Goal: Check status: Check status

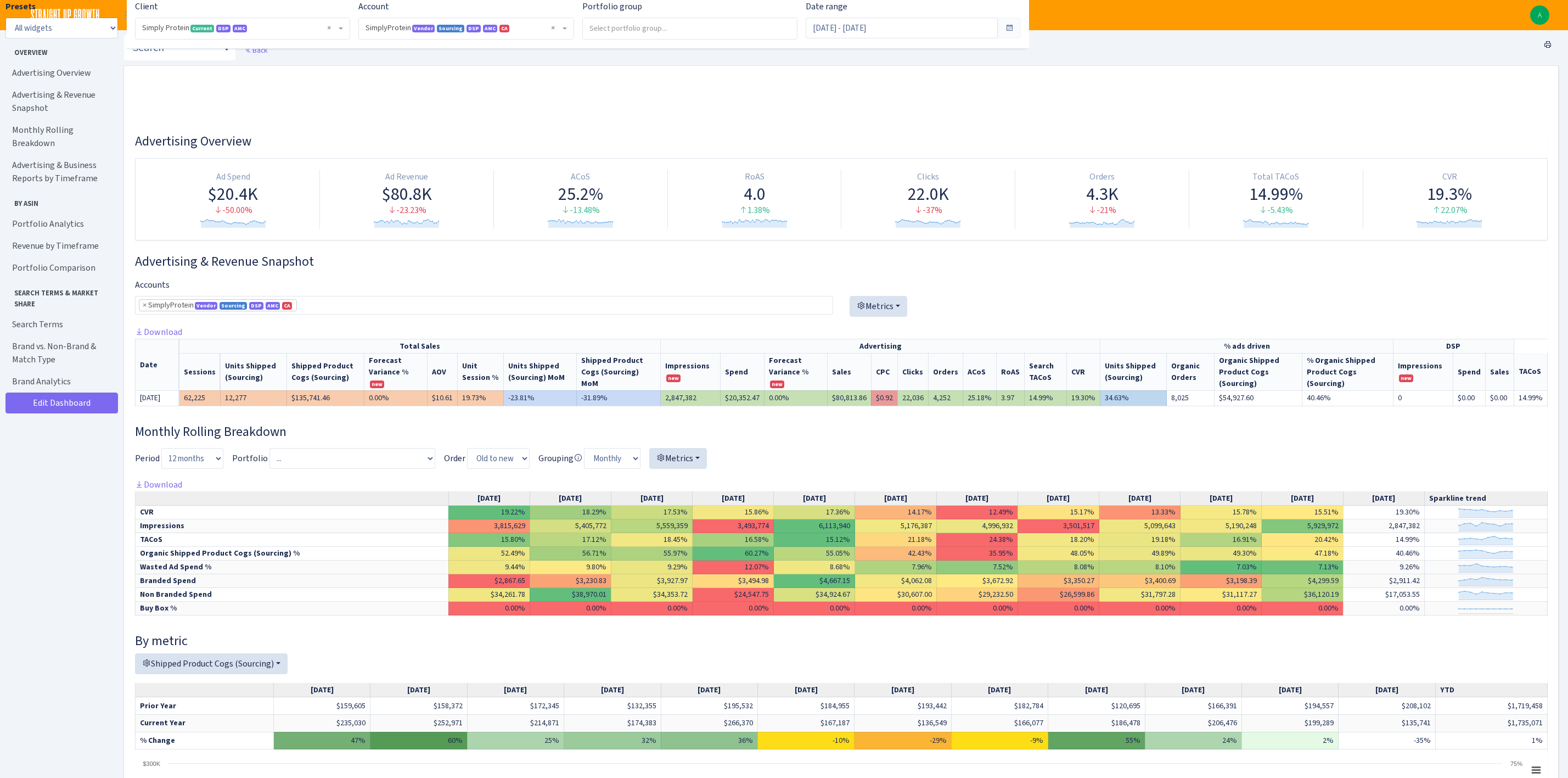
select select "1288314143782501"
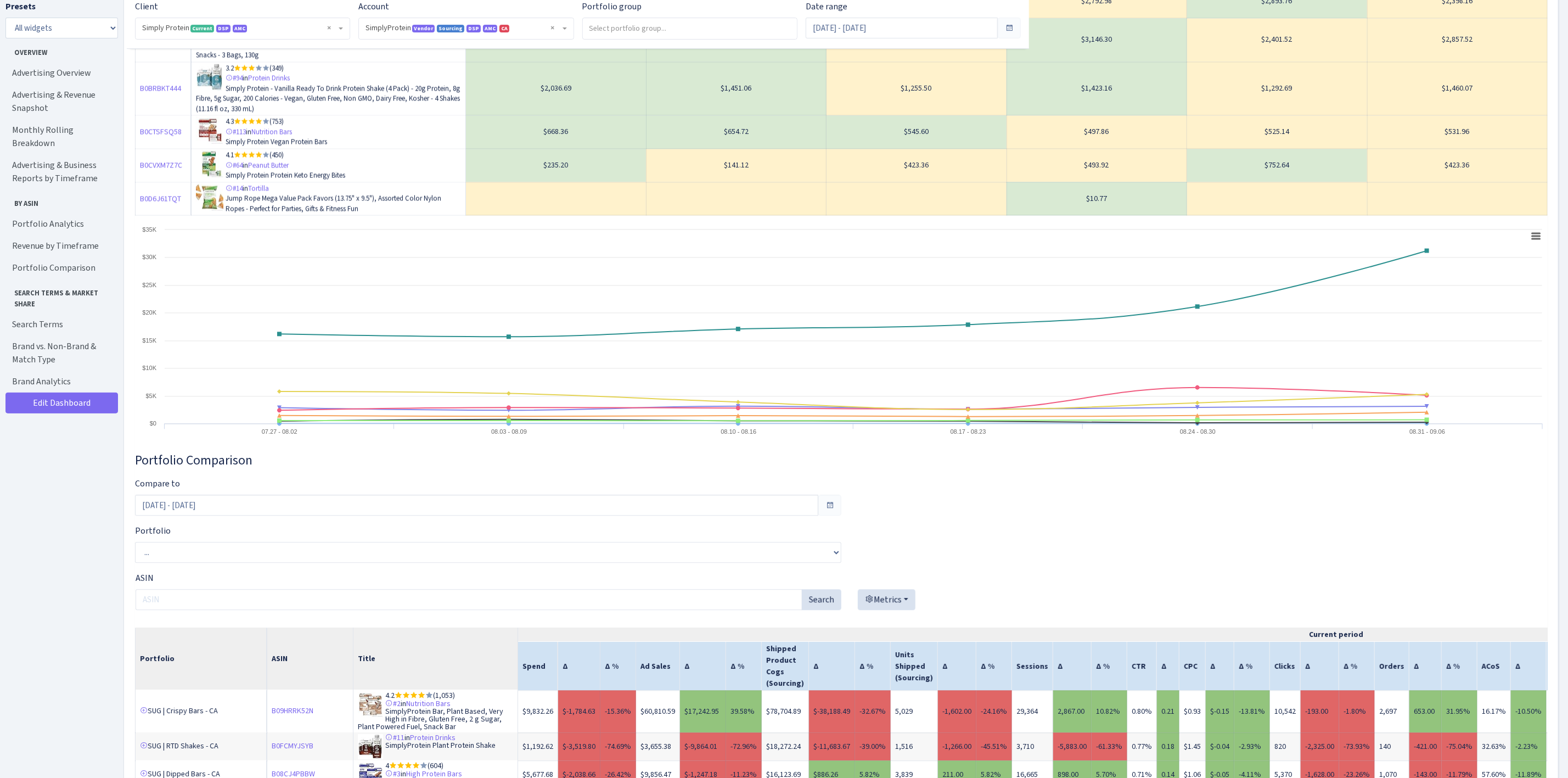
click at [293, 33] on span "× Simply Protein Current DSP AMC" at bounding box center [239, 28] width 194 height 11
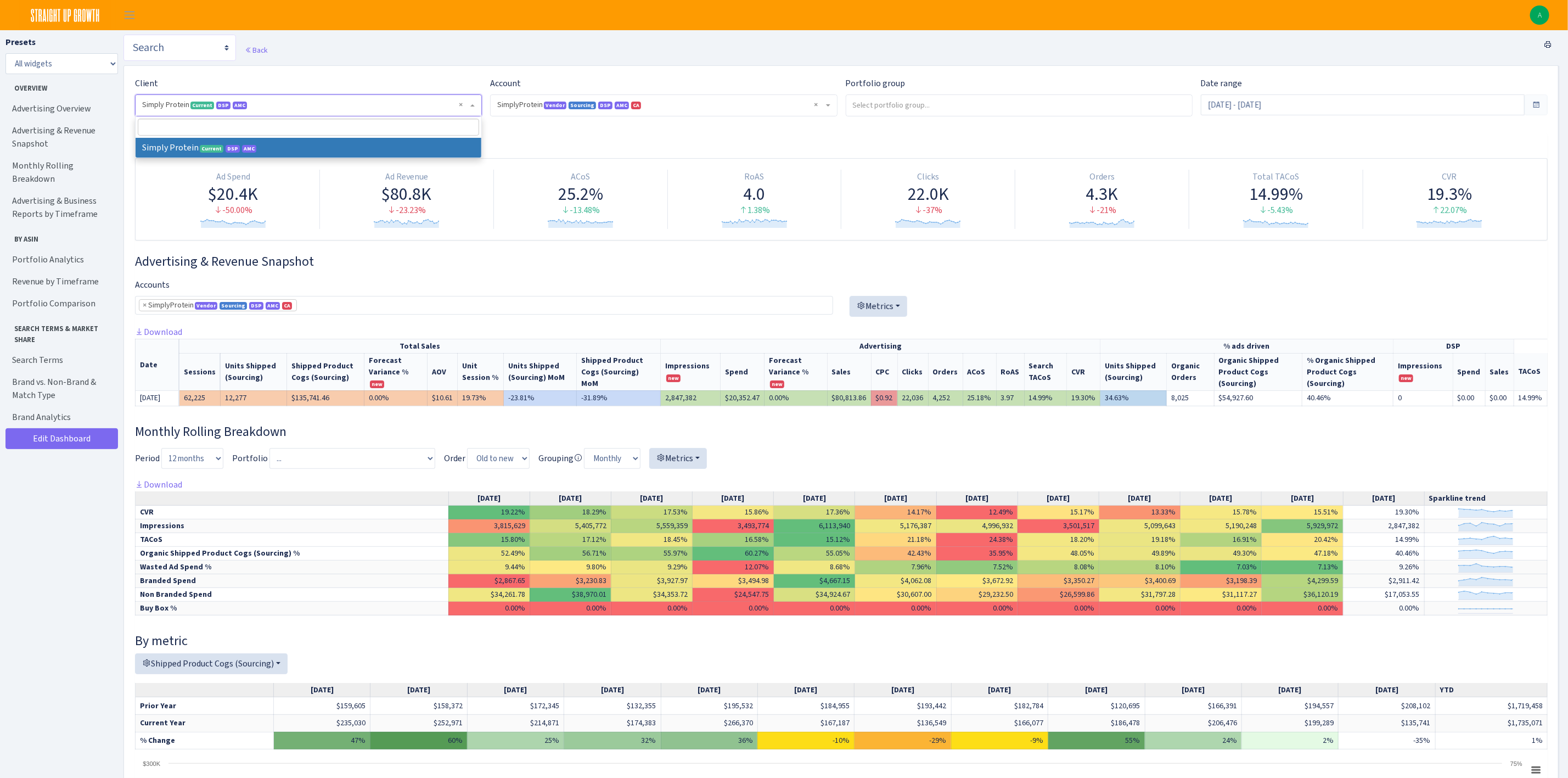
click at [214, 47] on select "Search DSP FBA Inventory Forecast Tracking Profitability Subscribe and save Pro…" at bounding box center [180, 47] width 113 height 26
select select "https://straightupgrowth.com/admin/dashboard/7/show"
click at [124, 35] on select "Search DSP FBA Inventory Forecast Tracking Profitability Subscribe and save Pro…" at bounding box center [180, 47] width 113 height 26
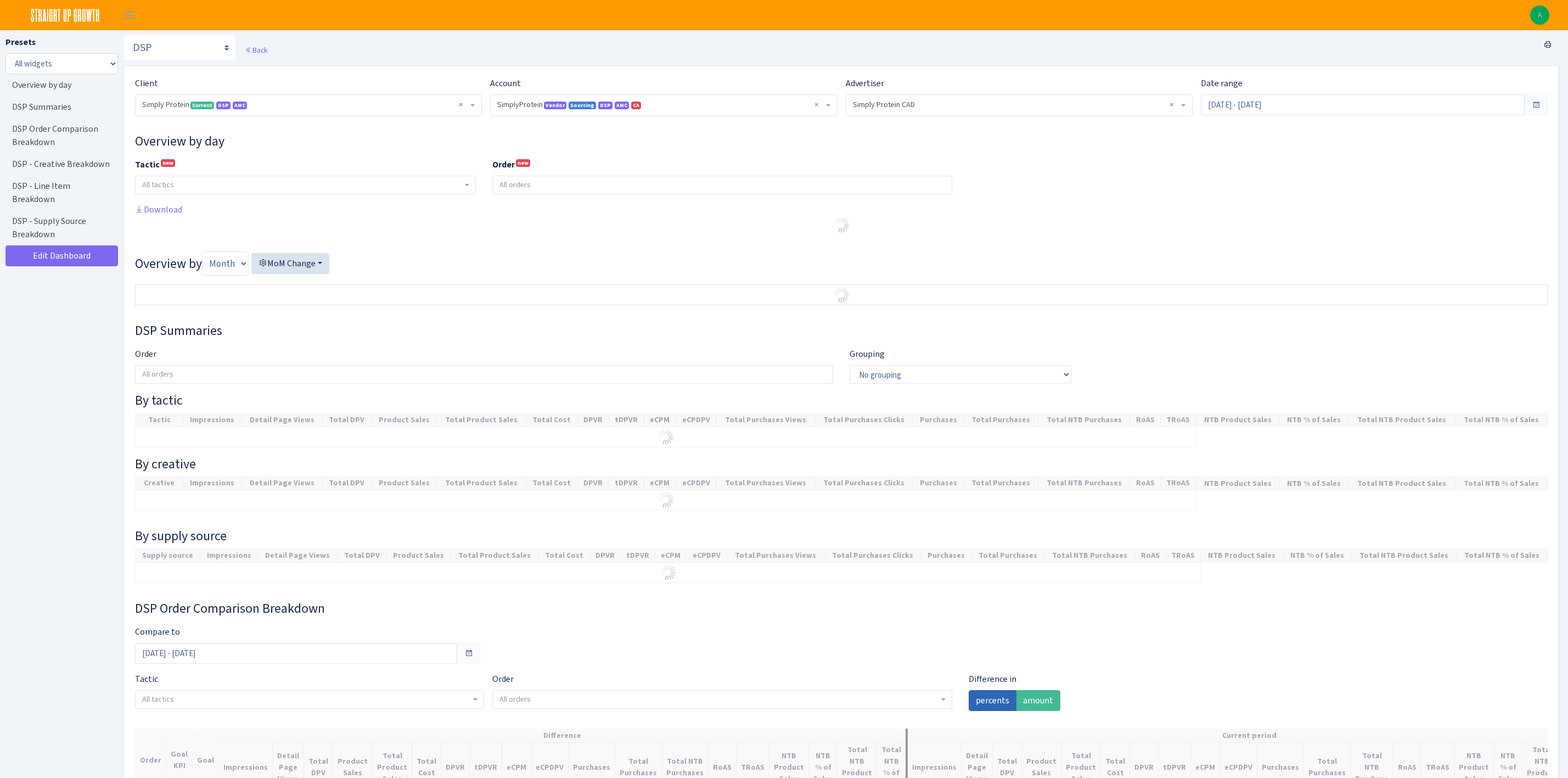
select select "1288314143782501"
select select "576703522483904443"
select select
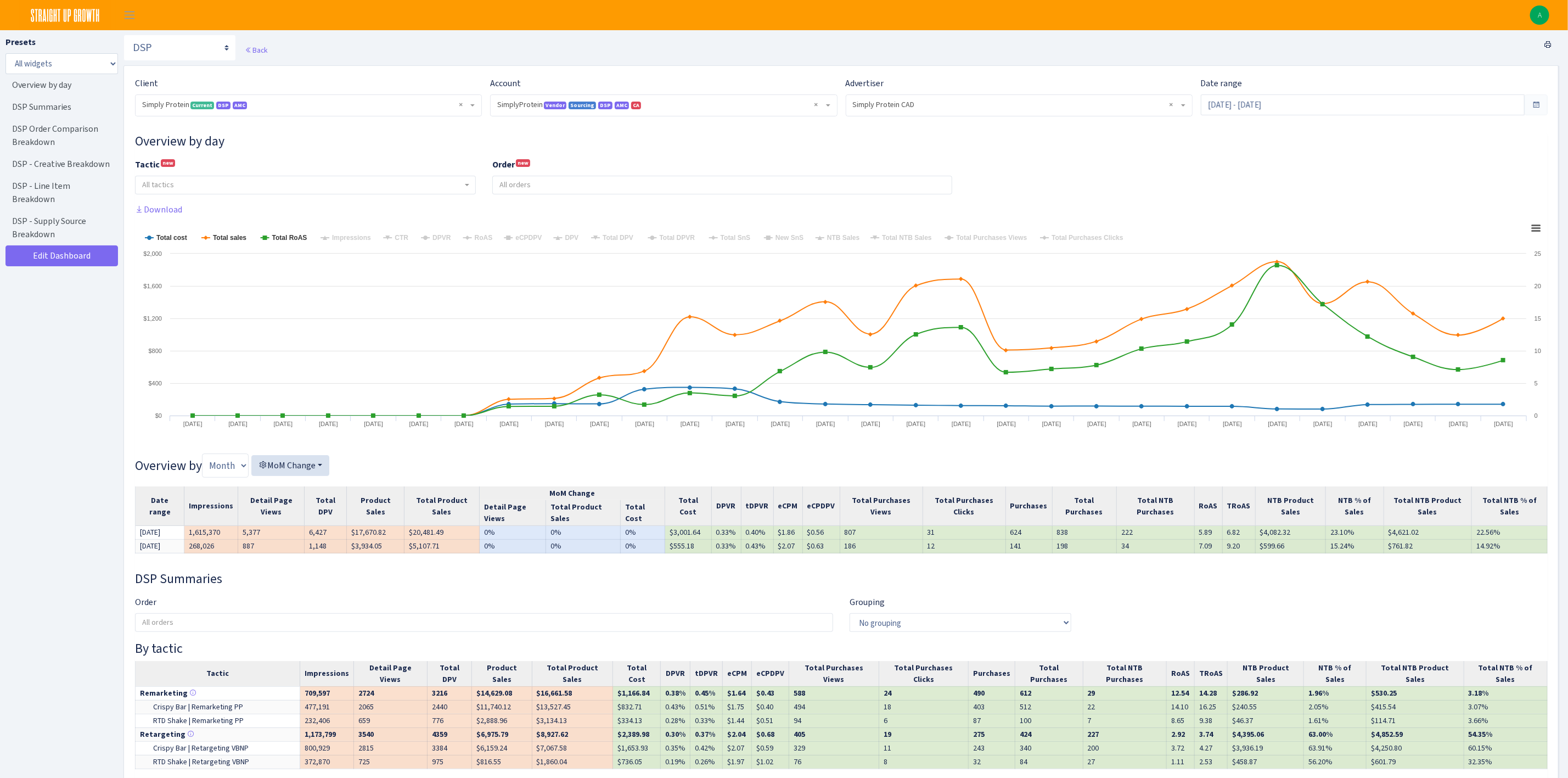
click at [526, 102] on span "× SimplyProtein Vendor Sourcing DSP AMC CA 1288314143782501ENTITY1Z1GZ2BO4O41UE…" at bounding box center [660, 105] width 326 height 11
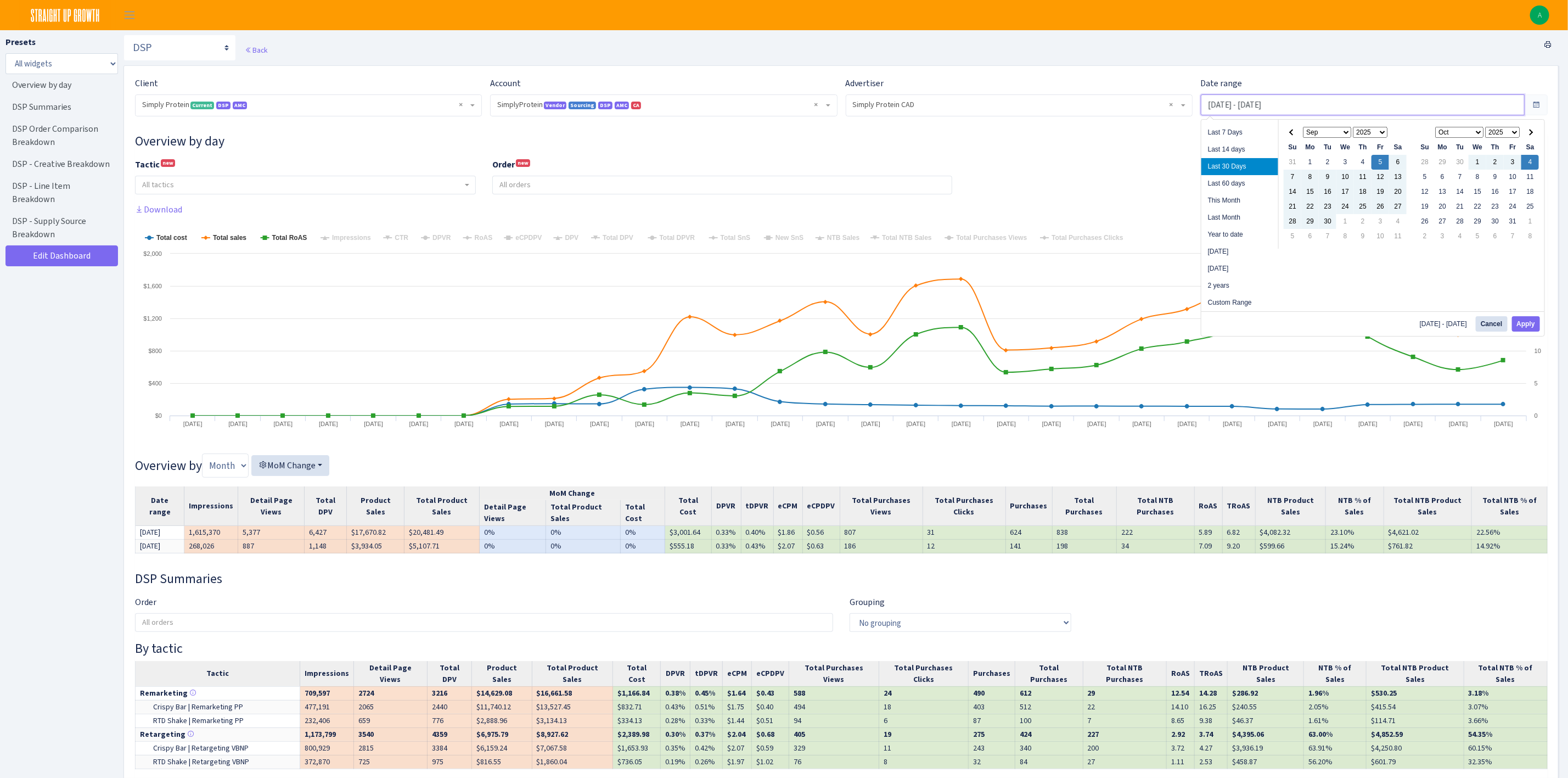
click at [1253, 109] on input "Sep 5, 2025 - Oct 4, 2025" at bounding box center [1363, 105] width 324 height 21
click at [1231, 220] on li "Last Month" at bounding box center [1240, 218] width 77 height 17
type input "[DATE] - [DATE]"
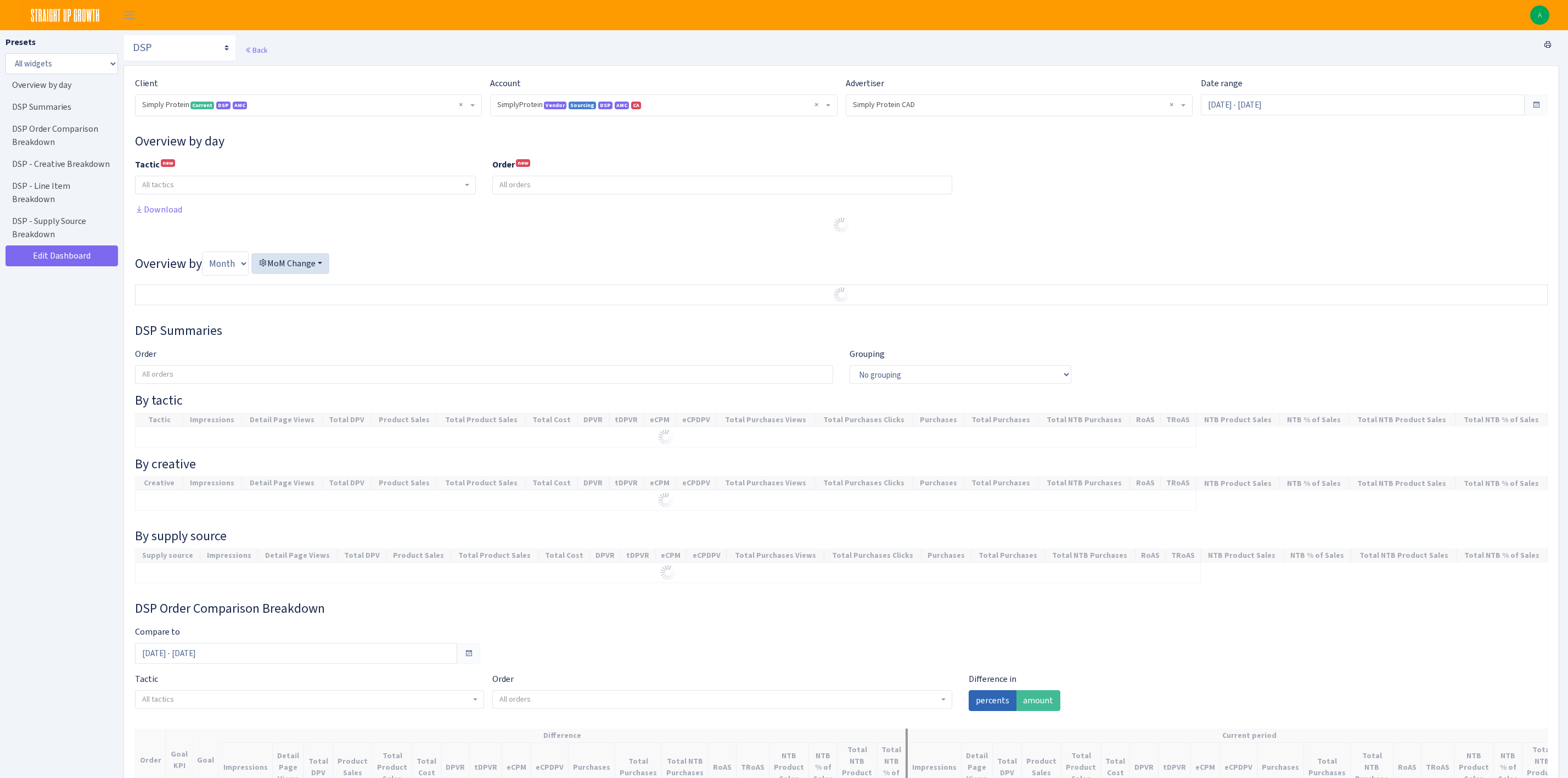
select select "1288314143782501"
select select "576703522483904443"
select select
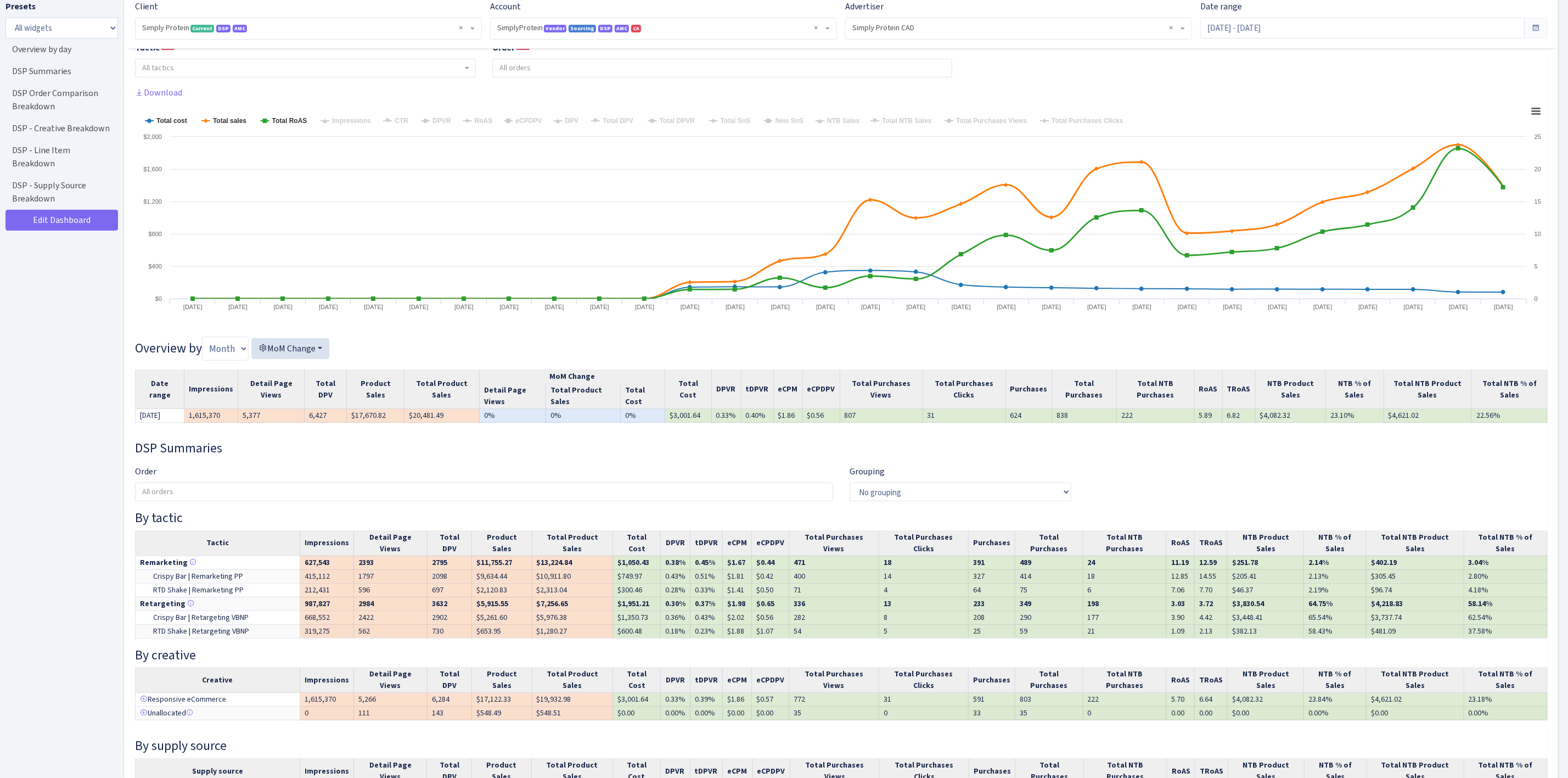
scroll to position [164, 0]
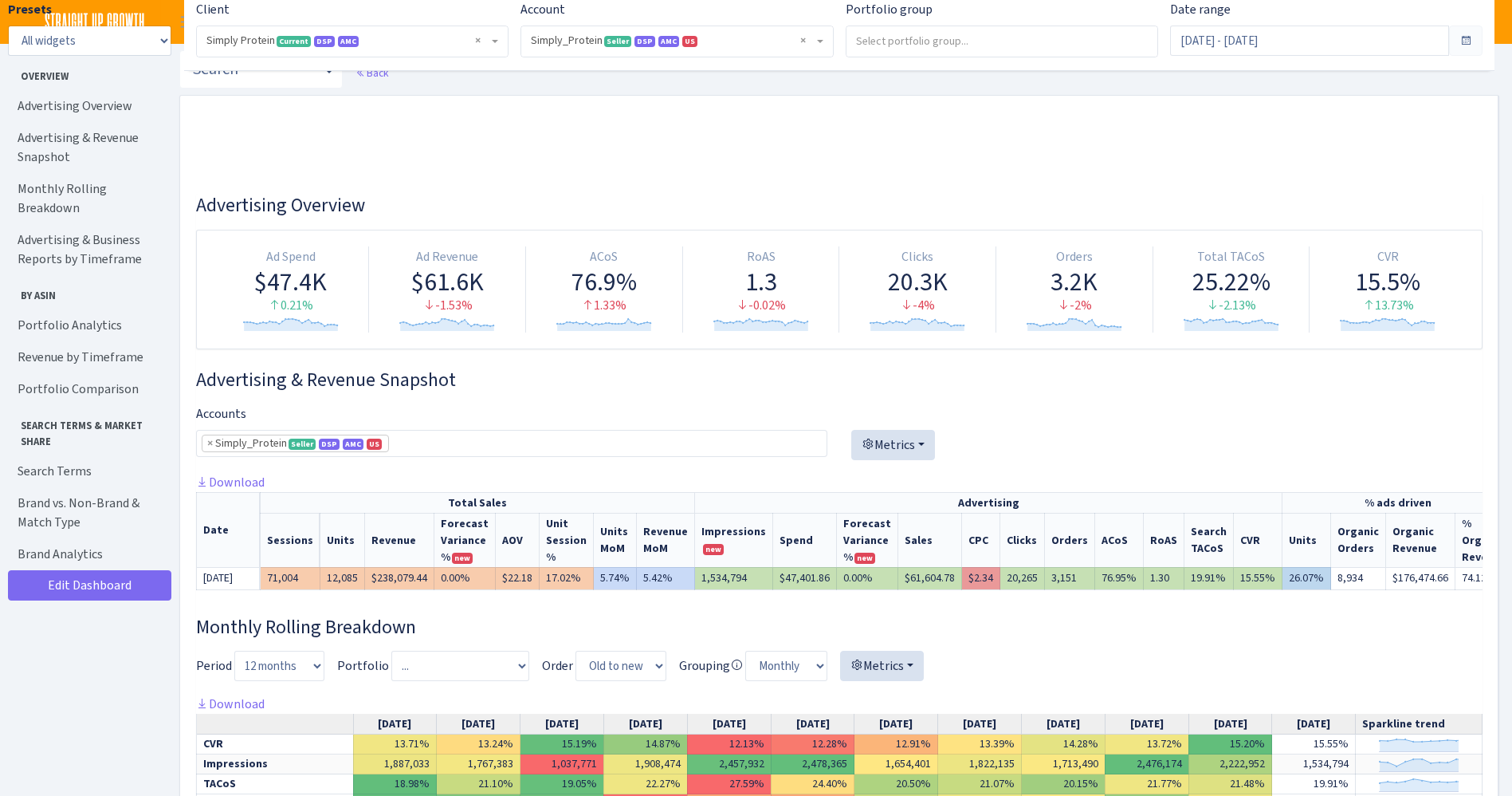
select select "470438976738569"
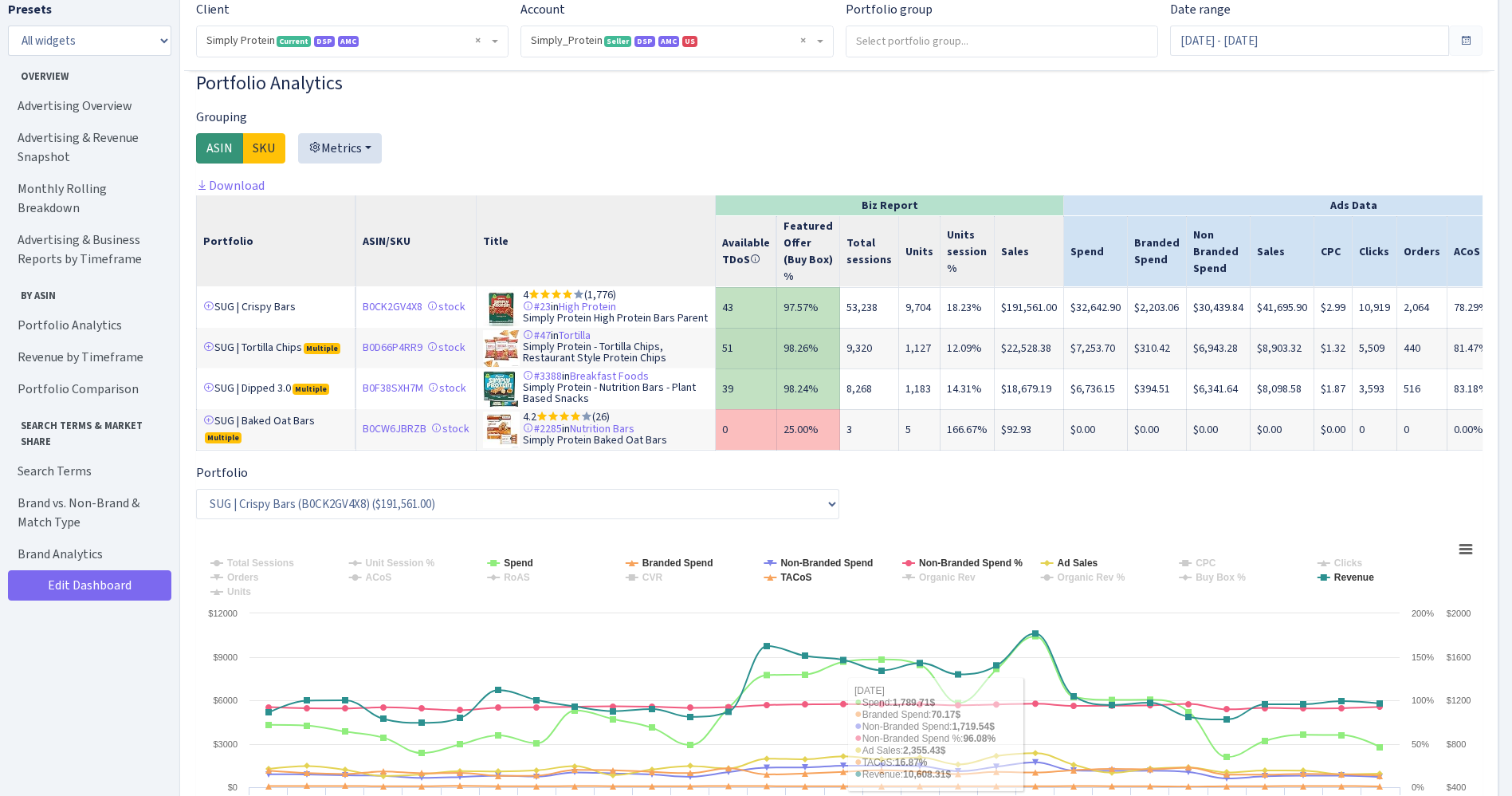
scroll to position [2392, 0]
